Goal: Task Accomplishment & Management: Manage account settings

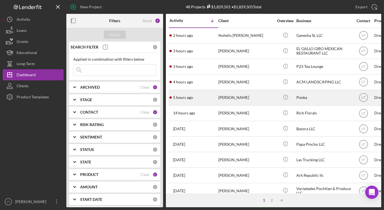
click at [215, 100] on div "5 hours ago [PERSON_NAME]" at bounding box center [194, 97] width 48 height 15
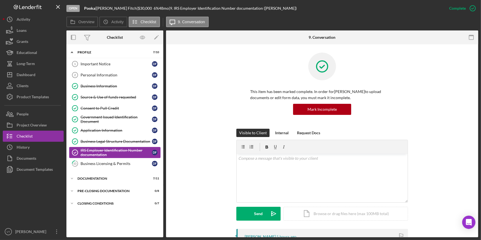
click at [130, 153] on div "IRS Employer Identification Number documentation" at bounding box center [116, 152] width 71 height 9
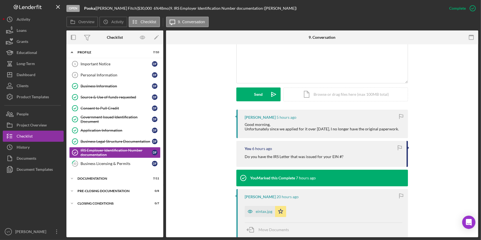
scroll to position [151, 0]
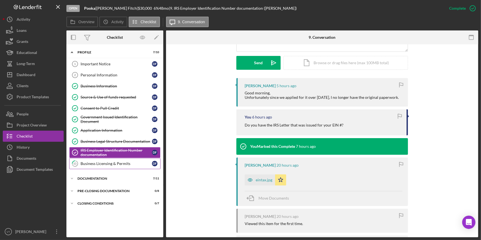
click at [117, 162] on div "Business Licensing & Permits" at bounding box center [116, 163] width 71 height 4
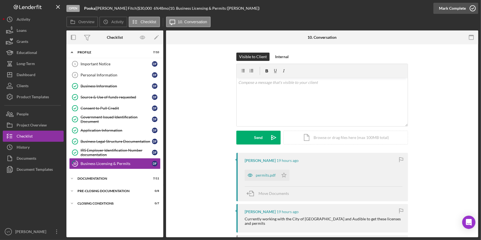
click at [384, 9] on div "Mark Complete" at bounding box center [452, 8] width 27 height 11
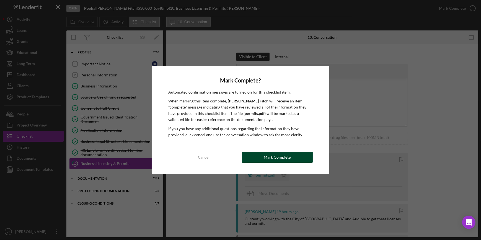
click at [259, 157] on button "Mark Complete" at bounding box center [277, 157] width 71 height 11
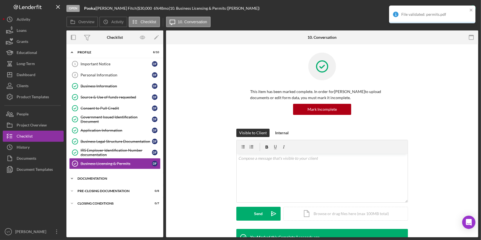
click at [73, 177] on icon "Icon/Expander" at bounding box center [71, 178] width 11 height 11
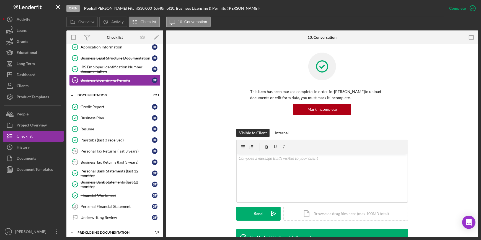
scroll to position [98, 0]
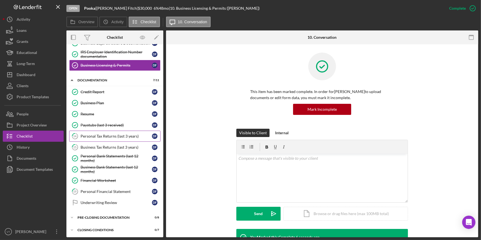
click at [131, 135] on div "Personal Tax Returns (last 3 years)" at bounding box center [116, 136] width 71 height 4
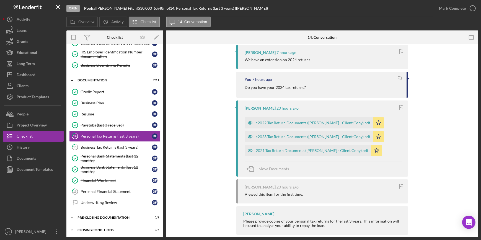
scroll to position [116, 0]
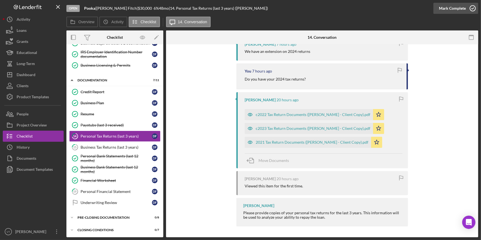
click at [384, 8] on div "Mark Complete" at bounding box center [452, 8] width 27 height 11
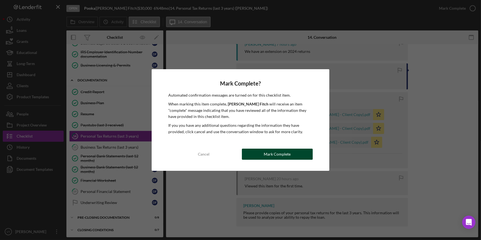
click at [265, 151] on div "Mark Complete" at bounding box center [277, 154] width 27 height 11
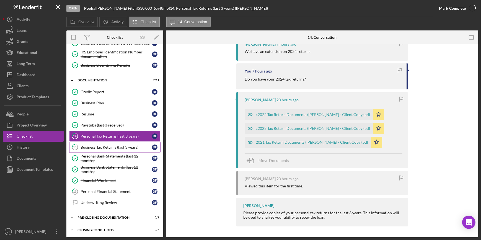
scroll to position [212, 0]
click at [133, 146] on div "Business Tax Returns (last 3 years)" at bounding box center [116, 147] width 71 height 4
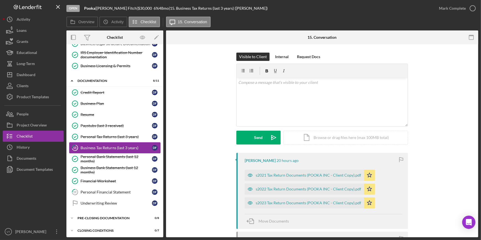
scroll to position [98, 0]
click at [384, 10] on div "Mark Complete" at bounding box center [452, 8] width 27 height 11
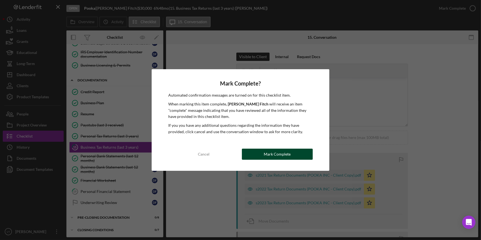
click at [265, 152] on div "Mark Complete" at bounding box center [277, 154] width 27 height 11
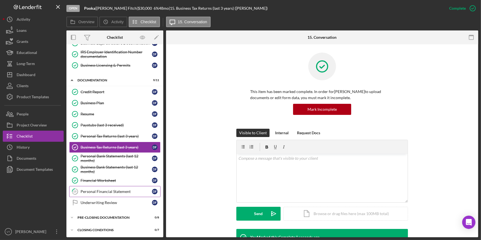
click at [118, 191] on div "Personal Financial Statement" at bounding box center [116, 191] width 71 height 4
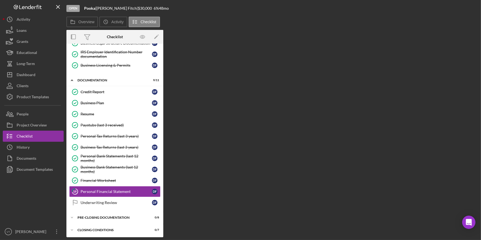
scroll to position [98, 0]
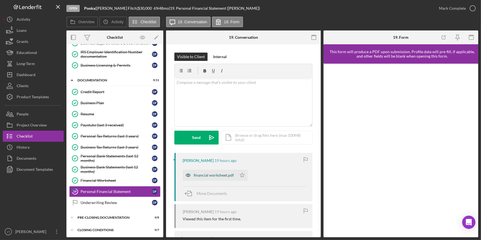
click at [197, 173] on div "financial worksheet.pdf" at bounding box center [214, 175] width 40 height 4
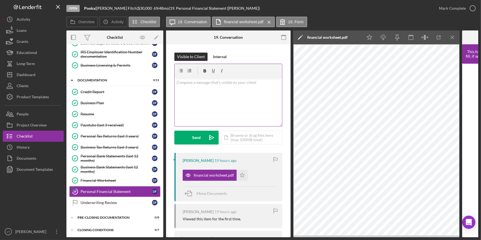
click at [184, 82] on p at bounding box center [228, 82] width 104 height 6
click at [221, 105] on div "v Color teal Color pink Remove color Add row above Add row below Add column bef…" at bounding box center [228, 102] width 107 height 48
click at [194, 133] on div "Send" at bounding box center [196, 138] width 9 height 14
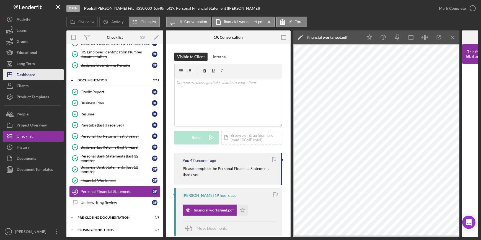
click at [28, 72] on div "Dashboard" at bounding box center [26, 75] width 19 height 12
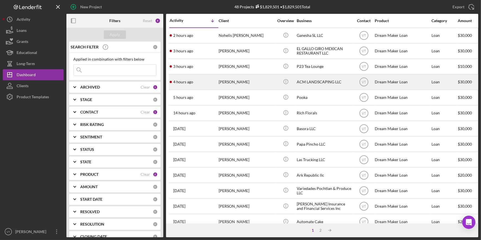
click at [206, 88] on div "4 hours ago [PERSON_NAME]" at bounding box center [194, 82] width 48 height 15
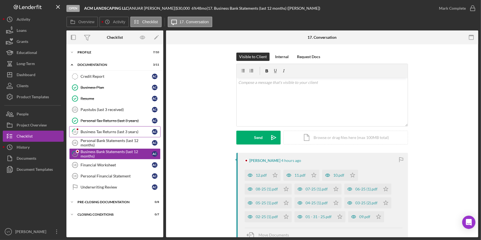
click at [92, 132] on div "Business Tax Returns (last 3 years)" at bounding box center [116, 132] width 71 height 4
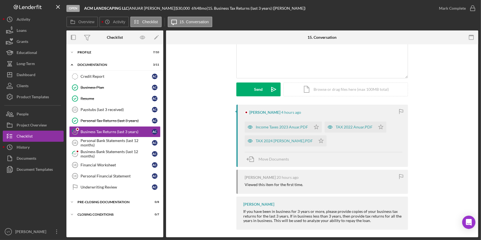
scroll to position [50, 0]
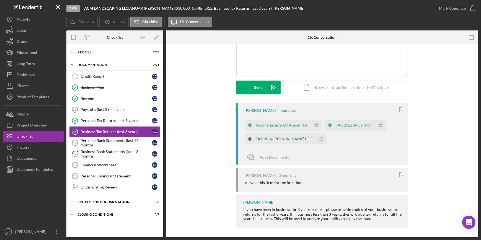
click at [273, 137] on div "TAX 2024 [PERSON_NAME].PDF" at bounding box center [284, 139] width 57 height 4
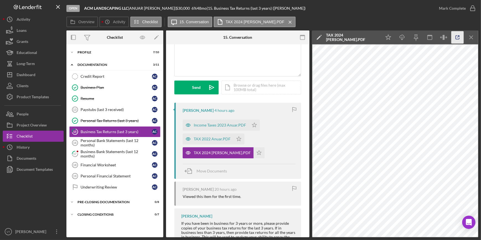
click at [384, 35] on icon "button" at bounding box center [457, 37] width 12 height 12
click at [254, 125] on icon "Icon/Star" at bounding box center [254, 125] width 11 height 11
click at [240, 138] on polygon "button" at bounding box center [239, 138] width 5 height 4
click at [258, 151] on icon "Icon/Star" at bounding box center [259, 152] width 11 height 11
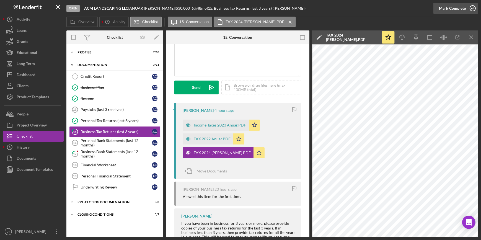
click at [384, 9] on div "Mark Complete" at bounding box center [452, 8] width 27 height 11
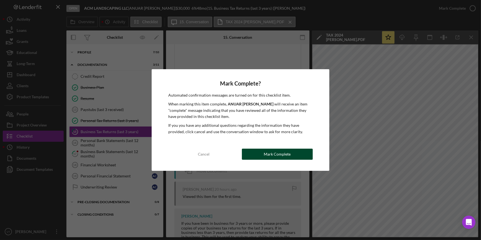
click at [267, 157] on div "Mark Complete" at bounding box center [277, 154] width 27 height 11
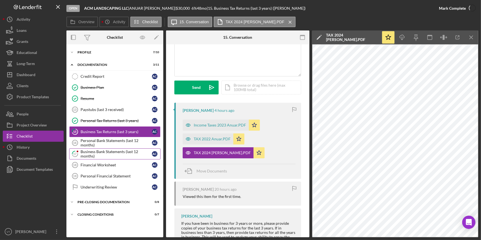
scroll to position [133, 0]
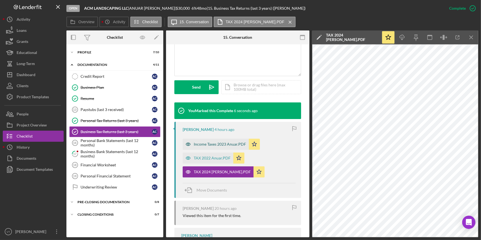
click at [215, 141] on div "Income Taxes 2023 Anuar.PDF" at bounding box center [216, 144] width 66 height 11
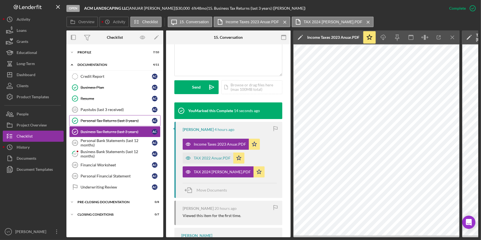
click at [113, 118] on div "Personal Tax Returns (last 3 years)" at bounding box center [116, 120] width 71 height 4
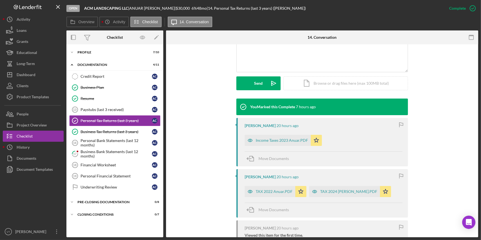
scroll to position [151, 0]
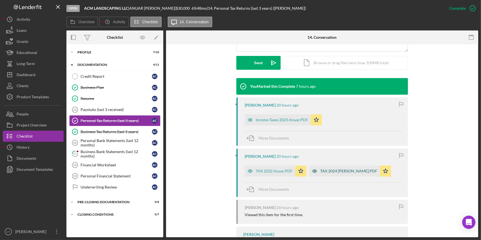
click at [349, 173] on div "TAX 2024 [PERSON_NAME].PDF" at bounding box center [348, 171] width 57 height 4
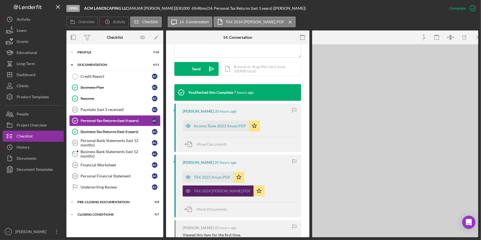
scroll to position [157, 0]
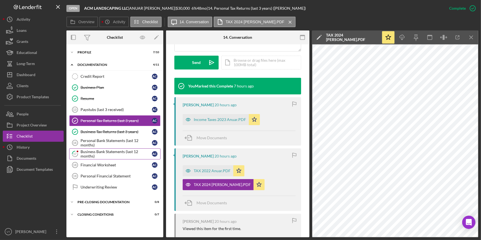
click at [105, 153] on div "Business Bank Statements (last 12 months)" at bounding box center [116, 153] width 71 height 9
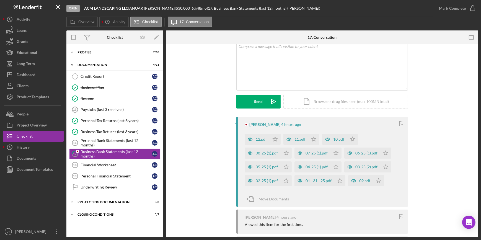
scroll to position [50, 0]
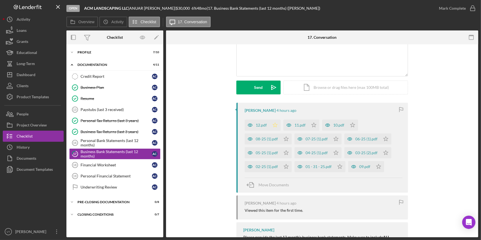
click at [273, 124] on polygon "button" at bounding box center [275, 125] width 5 height 4
click at [284, 137] on icon "Icon/Star" at bounding box center [286, 138] width 11 height 11
click at [286, 153] on icon "Icon/Star" at bounding box center [286, 152] width 11 height 11
drag, startPoint x: 287, startPoint y: 166, endPoint x: 315, endPoint y: 173, distance: 28.7
click at [288, 166] on icon "Icon/Star" at bounding box center [286, 166] width 11 height 11
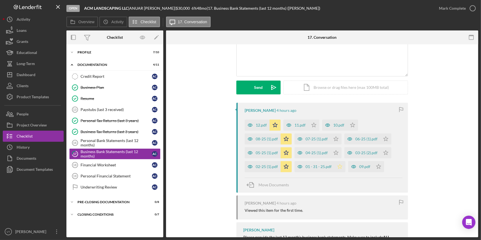
click at [339, 164] on polygon "button" at bounding box center [340, 166] width 5 height 4
click at [334, 153] on polygon "button" at bounding box center [336, 152] width 5 height 4
click at [334, 137] on icon "Icon/Star" at bounding box center [336, 138] width 11 height 11
click at [310, 124] on icon "Icon/Star" at bounding box center [313, 125] width 11 height 11
click at [352, 122] on icon "Icon/Star" at bounding box center [352, 125] width 11 height 11
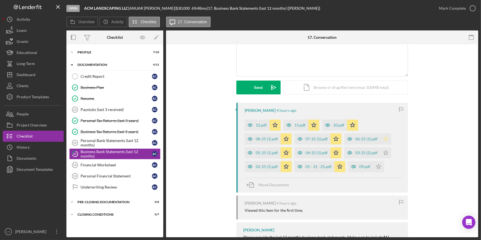
click at [383, 135] on icon "Icon/Star" at bounding box center [385, 138] width 11 height 11
click at [384, 153] on icon "Icon/Star" at bounding box center [385, 152] width 11 height 11
click at [380, 167] on icon "Icon/Star" at bounding box center [378, 166] width 11 height 11
click at [267, 134] on div "08-25 (1).pdf" at bounding box center [263, 138] width 36 height 11
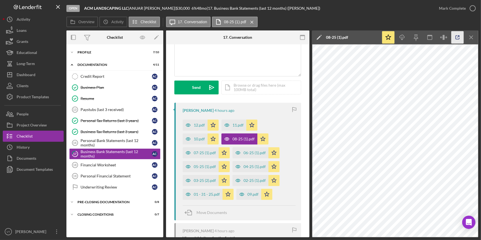
click at [384, 37] on icon "button" at bounding box center [458, 38] width 4 height 4
click at [384, 6] on div "Mark Complete" at bounding box center [452, 8] width 27 height 11
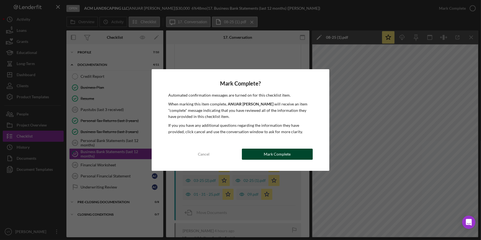
click at [265, 152] on div "Mark Complete" at bounding box center [277, 154] width 27 height 11
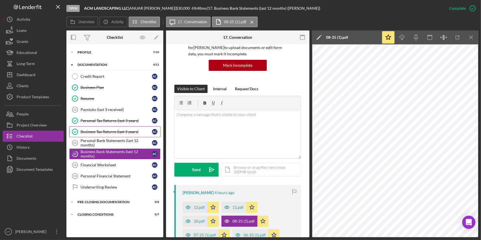
scroll to position [133, 0]
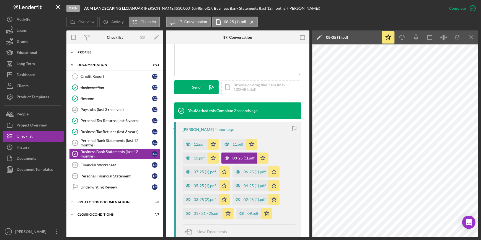
click at [75, 50] on icon "Icon/Expander" at bounding box center [71, 52] width 11 height 11
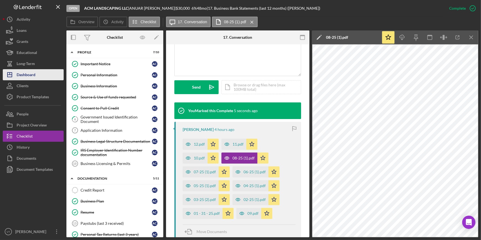
click at [28, 73] on div "Dashboard" at bounding box center [26, 75] width 19 height 12
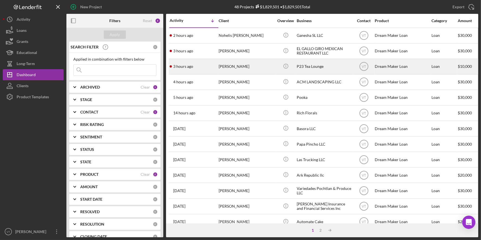
click at [192, 64] on div "3 hours ago [PERSON_NAME]" at bounding box center [194, 66] width 48 height 15
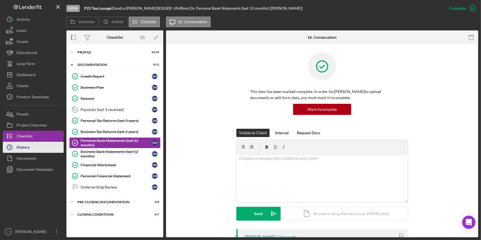
click at [33, 145] on button "Icon/History History" at bounding box center [33, 147] width 61 height 11
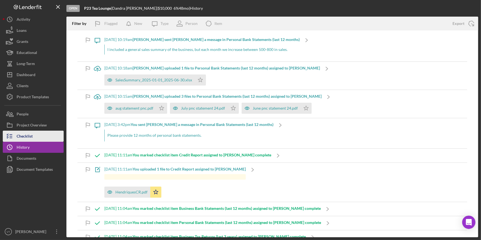
click at [35, 135] on button "Checklist" at bounding box center [33, 136] width 61 height 11
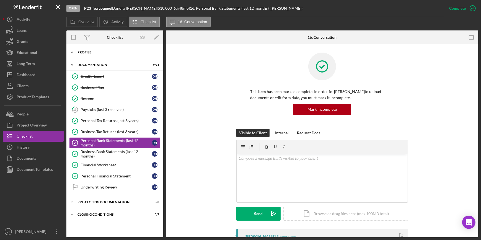
click at [71, 53] on icon "Icon/Expander" at bounding box center [71, 52] width 11 height 11
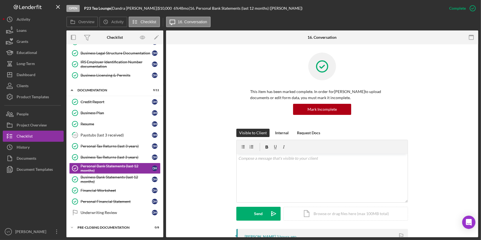
scroll to position [98, 0]
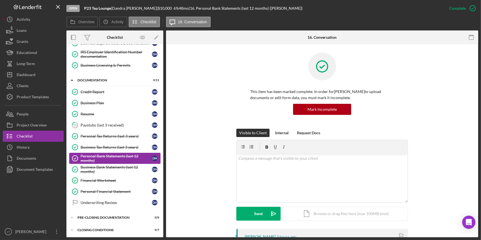
click at [94, 158] on div "Personal Bank Statements (last 12 months)" at bounding box center [116, 158] width 71 height 9
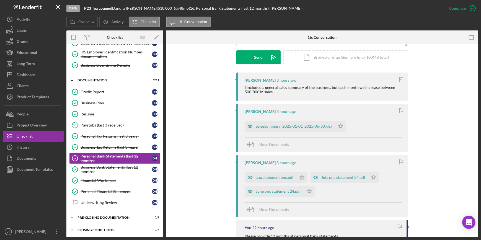
scroll to position [151, 0]
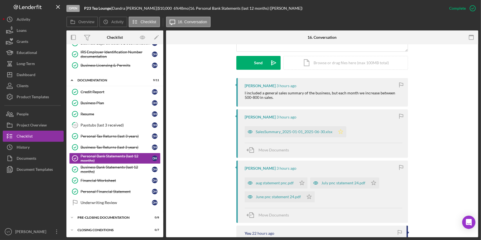
click at [337, 132] on icon "Icon/Star" at bounding box center [340, 131] width 11 height 11
click at [301, 183] on icon "Icon/Star" at bounding box center [301, 182] width 11 height 11
click at [308, 199] on icon "Icon/Star" at bounding box center [309, 196] width 11 height 11
click at [374, 182] on icon "Icon/Star" at bounding box center [373, 182] width 11 height 11
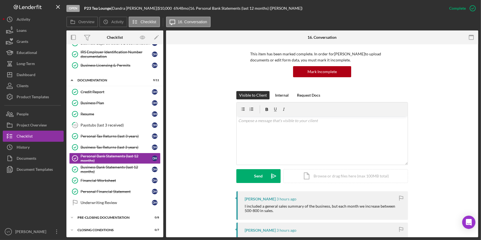
scroll to position [0, 0]
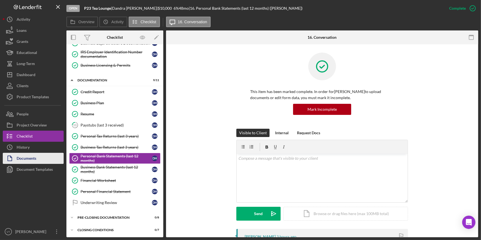
click at [37, 154] on button "Documents" at bounding box center [33, 158] width 61 height 11
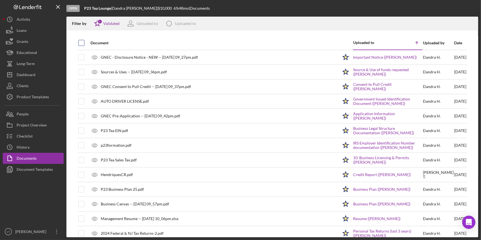
click at [80, 44] on input "checkbox" at bounding box center [82, 43] width 6 height 6
checkbox input "true"
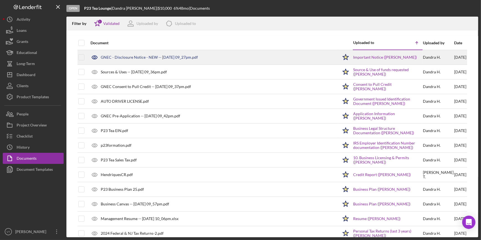
checkbox input "true"
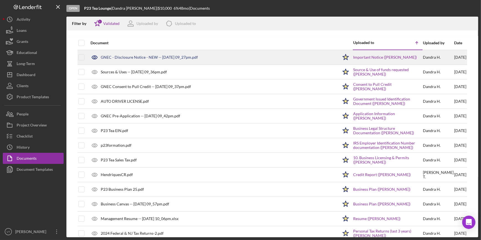
checkbox input "true"
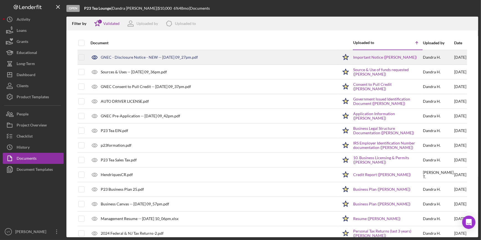
checkbox input "true"
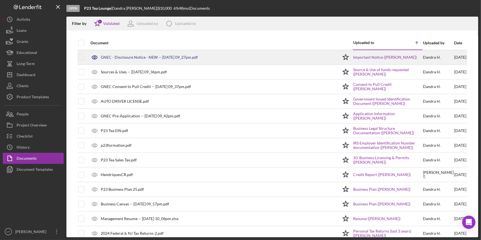
checkbox input "true"
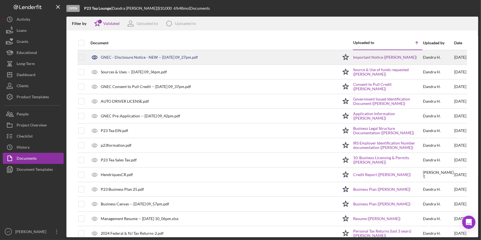
checkbox input "true"
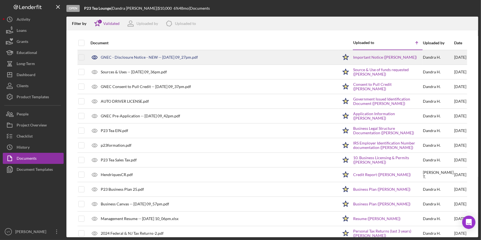
checkbox input "true"
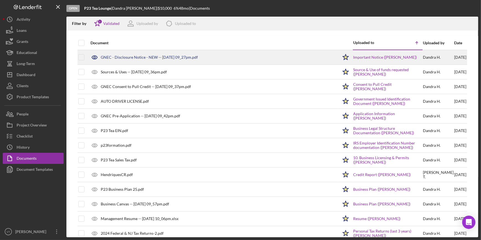
checkbox input "true"
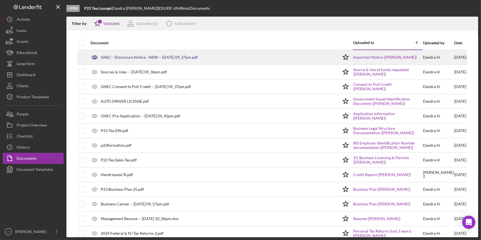
checkbox input "true"
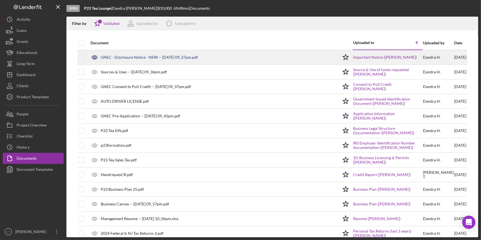
checkbox input "true"
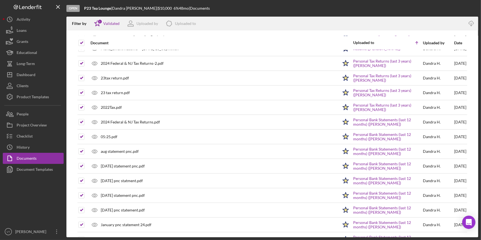
scroll to position [161, 0]
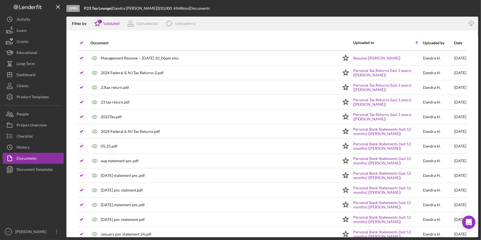
click at [81, 43] on input "checkbox" at bounding box center [82, 44] width 6 height 6
checkbox input "false"
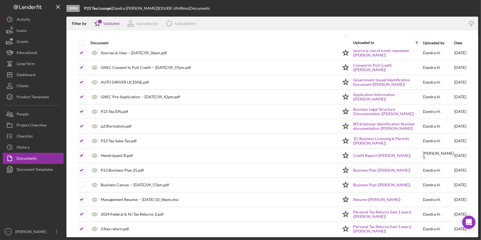
scroll to position [0, 0]
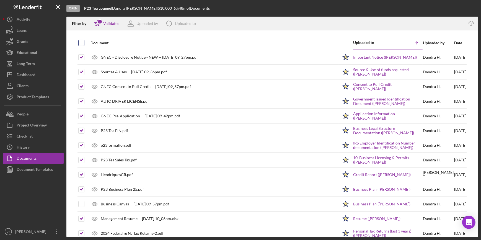
click at [79, 42] on input "checkbox" at bounding box center [82, 43] width 6 height 6
checkbox input "true"
click at [79, 42] on input "checkbox" at bounding box center [82, 43] width 6 height 6
checkbox input "false"
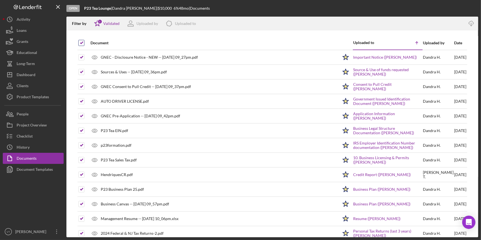
checkbox input "false"
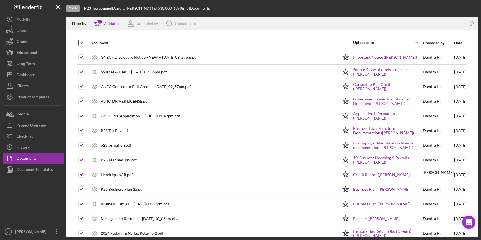
checkbox input "false"
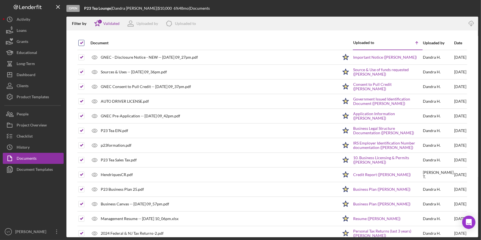
checkbox input "false"
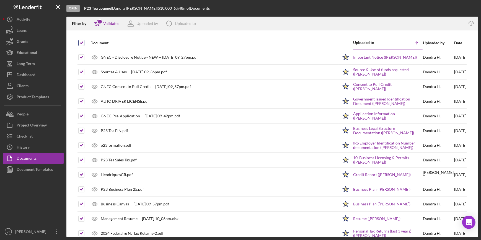
checkbox input "false"
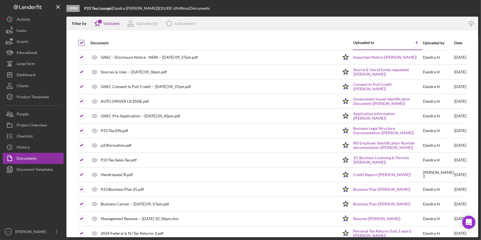
checkbox input "false"
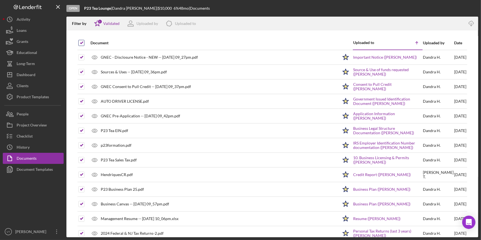
checkbox input "false"
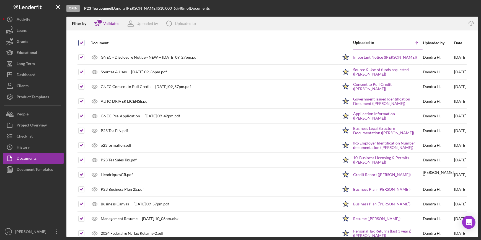
checkbox input "false"
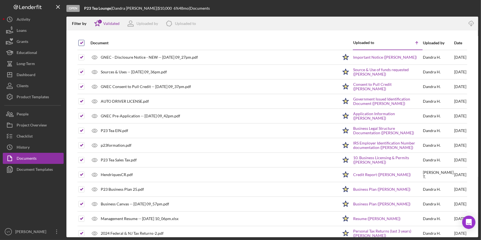
checkbox input "false"
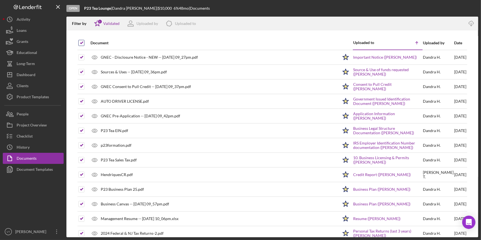
checkbox input "false"
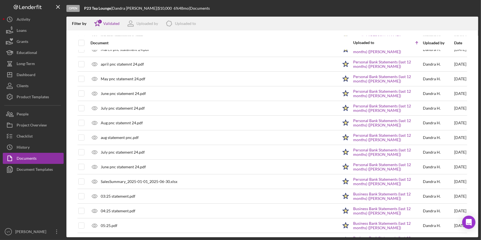
scroll to position [377, 0]
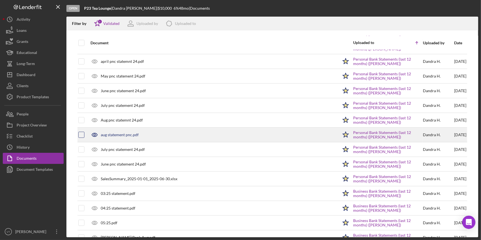
click at [80, 132] on div at bounding box center [81, 135] width 6 height 6
click at [81, 133] on input "checkbox" at bounding box center [82, 135] width 6 height 6
checkbox input "true"
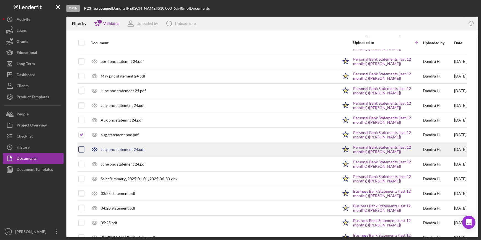
click at [81, 148] on input "checkbox" at bounding box center [82, 150] width 6 height 6
checkbox input "true"
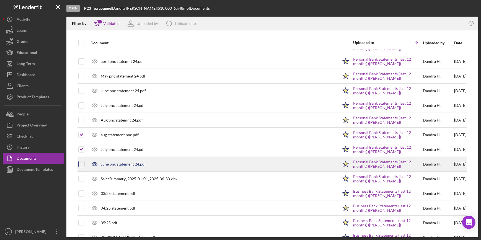
click at [81, 165] on input "checkbox" at bounding box center [82, 164] width 6 height 6
checkbox input "true"
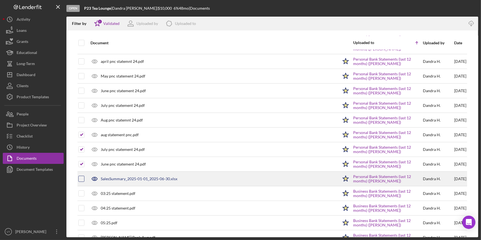
click at [82, 177] on input "checkbox" at bounding box center [82, 179] width 6 height 6
checkbox input "true"
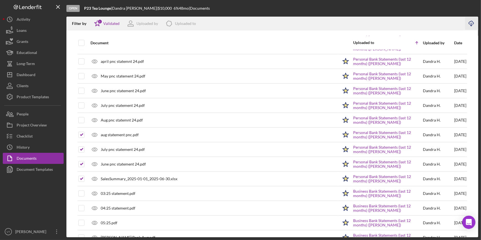
click at [384, 23] on line "button" at bounding box center [471, 24] width 0 height 3
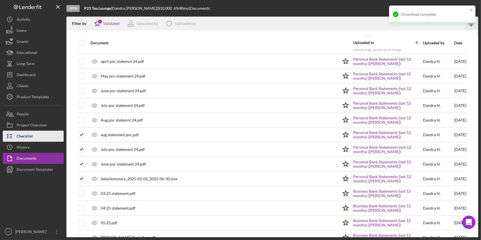
click at [32, 140] on div "Checklist" at bounding box center [25, 137] width 16 height 12
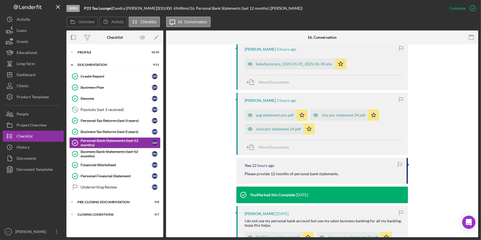
scroll to position [226, 0]
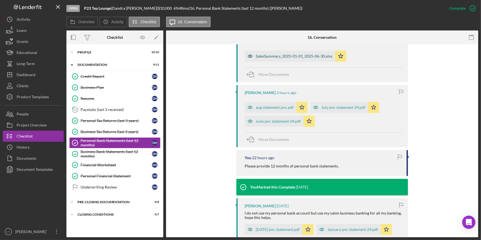
click at [296, 58] on div "SalesSummary_2025-01-01_2025-06-30.xlsx" at bounding box center [294, 56] width 77 height 4
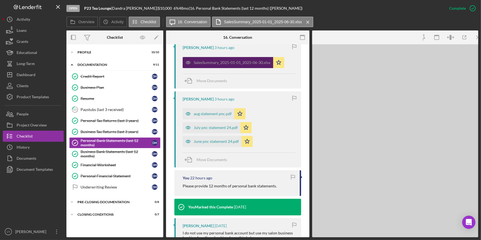
scroll to position [233, 0]
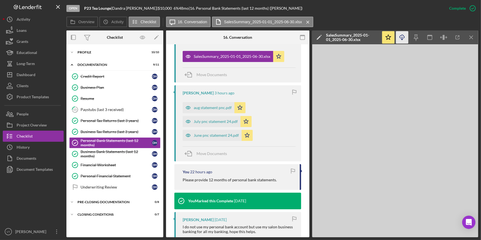
click at [384, 35] on icon "Icon/Download" at bounding box center [402, 37] width 12 height 12
click at [341, 14] on div "Open P23 Tea Lounge | [PERSON_NAME] | $10,000 $10,000 6 % 48 mo | 16. Personal …" at bounding box center [254, 8] width 377 height 17
click at [208, 104] on div "aug statement pnc.pdf" at bounding box center [209, 107] width 52 height 11
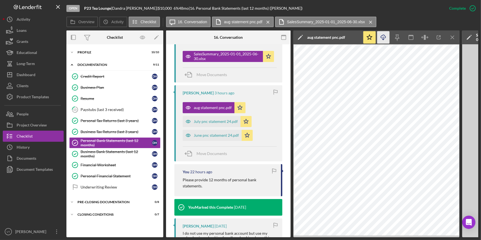
click at [382, 37] on icon "Icon/Download" at bounding box center [383, 37] width 12 height 12
click at [212, 119] on div "July pnc statement 24.pdf" at bounding box center [212, 121] width 58 height 11
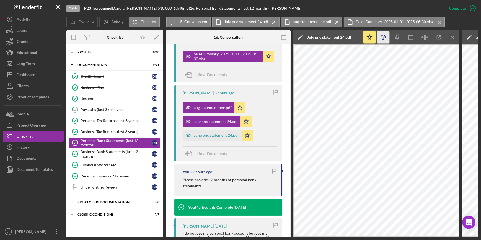
click at [384, 37] on icon "Icon/Download" at bounding box center [383, 37] width 12 height 12
click at [214, 134] on div "June pnc statement 24.pdf" at bounding box center [216, 135] width 45 height 4
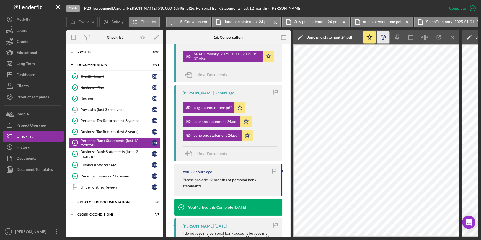
click at [384, 34] on icon "Icon/Download" at bounding box center [383, 37] width 12 height 12
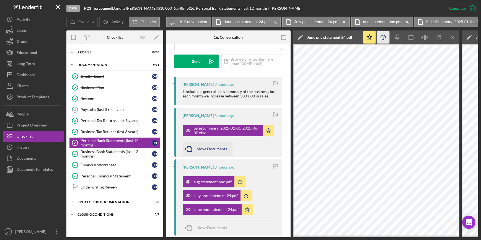
scroll to position [157, 0]
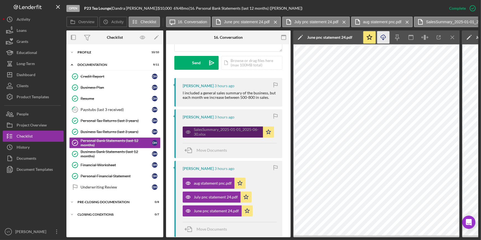
click at [229, 129] on div "SalesSummary_2025-01-01_2025-06-30.xlsx" at bounding box center [227, 131] width 66 height 9
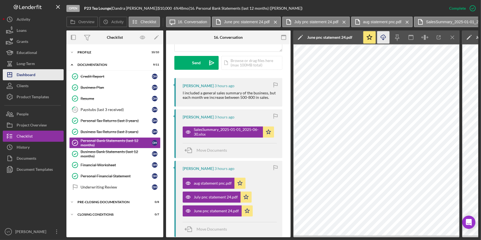
click at [44, 77] on button "Icon/Dashboard Dashboard" at bounding box center [33, 74] width 61 height 11
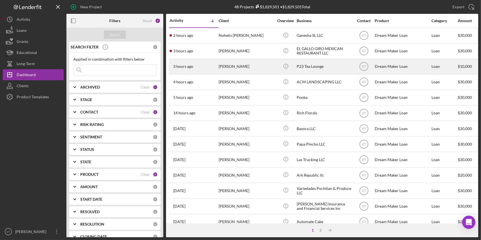
click at [210, 65] on div "3 hours ago [PERSON_NAME]" at bounding box center [194, 66] width 48 height 15
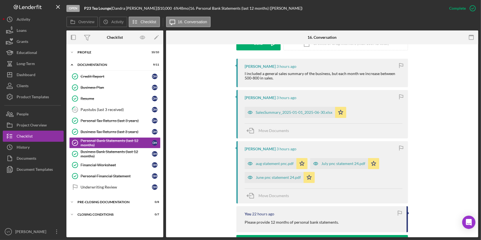
scroll to position [176, 0]
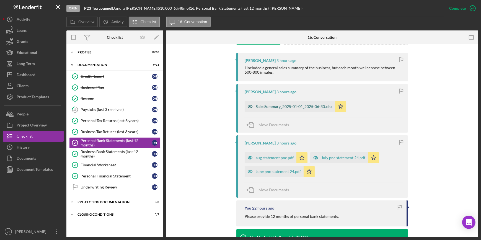
click at [282, 106] on div "SalesSummary_2025-01-01_2025-06-30.xlsx" at bounding box center [294, 106] width 77 height 4
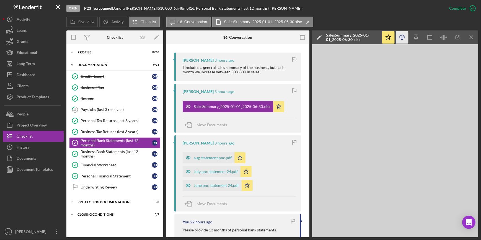
click at [384, 36] on icon "button" at bounding box center [402, 36] width 5 height 3
click at [36, 72] on button "Icon/Dashboard Dashboard" at bounding box center [33, 74] width 61 height 11
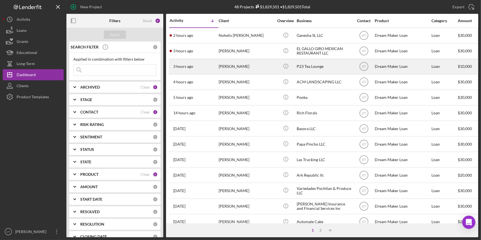
click at [205, 62] on div "3 hours ago [PERSON_NAME]" at bounding box center [194, 66] width 48 height 15
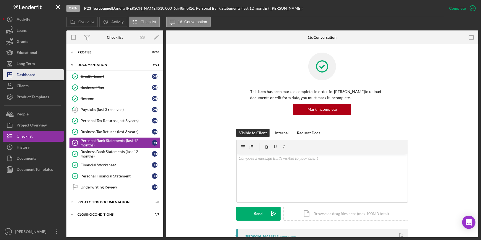
click at [34, 76] on div "Dashboard" at bounding box center [26, 75] width 19 height 12
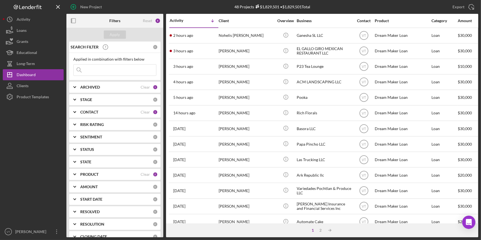
click at [257, 50] on div "[PERSON_NAME]" at bounding box center [246, 51] width 55 height 15
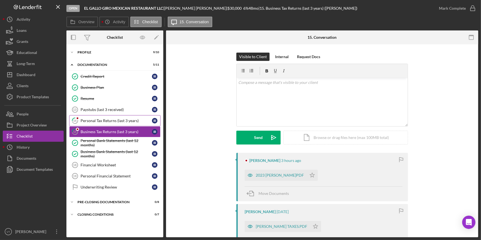
click at [91, 121] on div "Personal Tax Returns (last 3 years)" at bounding box center [116, 120] width 71 height 4
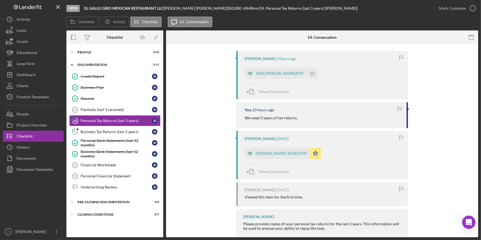
scroll to position [113, 0]
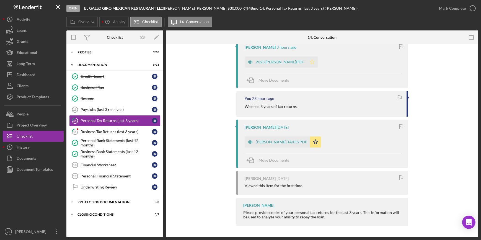
click at [310, 63] on polygon "button" at bounding box center [312, 62] width 5 height 4
click at [125, 128] on link "15 Business Tax Returns (last 3 years) I R" at bounding box center [114, 131] width 91 height 11
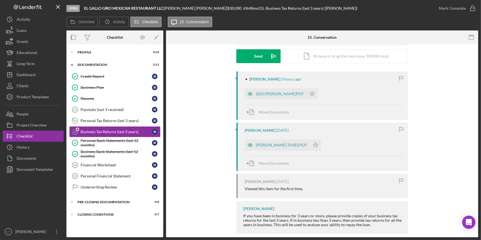
scroll to position [89, 0]
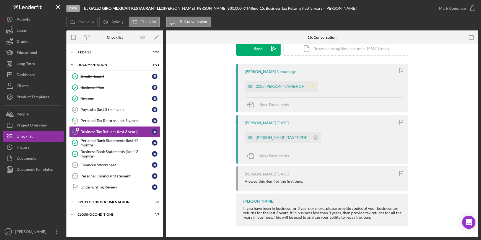
click at [307, 84] on icon "Icon/Star" at bounding box center [312, 86] width 11 height 11
click at [310, 135] on icon "Icon/Star" at bounding box center [315, 137] width 11 height 11
click at [269, 138] on div "[PERSON_NAME] TAXES.PDF" at bounding box center [281, 137] width 51 height 4
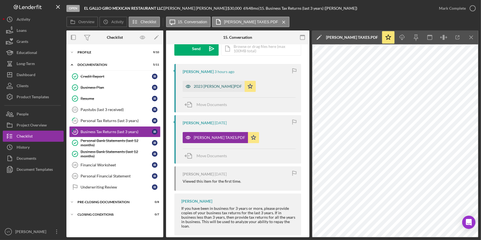
click at [215, 86] on div "2023 [PERSON_NAME]PDF" at bounding box center [218, 86] width 48 height 4
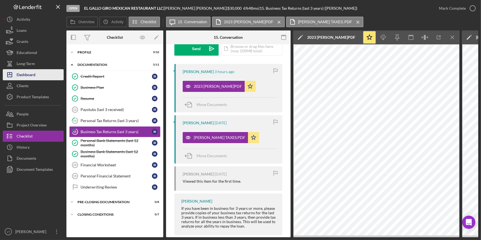
click at [48, 74] on button "Icon/Dashboard Dashboard" at bounding box center [33, 74] width 61 height 11
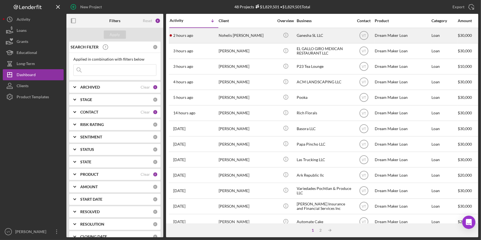
click at [231, 32] on div "Nohelis [PERSON_NAME]" at bounding box center [246, 35] width 55 height 15
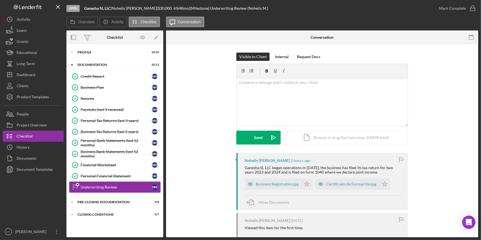
click at [81, 188] on div "Underwriting Review" at bounding box center [116, 187] width 71 height 4
click at [71, 201] on icon "Icon/Expander" at bounding box center [71, 202] width 11 height 11
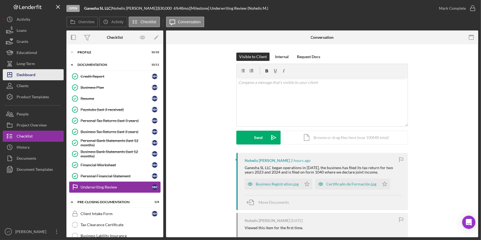
click at [28, 74] on div "Dashboard" at bounding box center [26, 75] width 19 height 12
